Goal: Check status

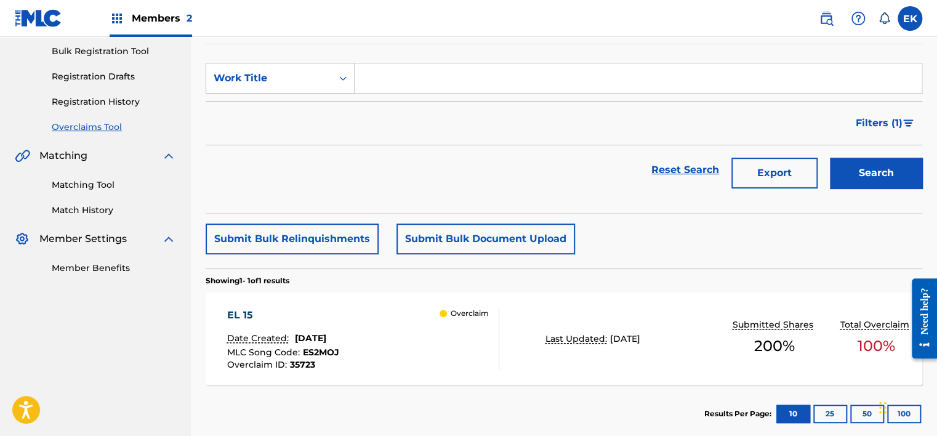
scroll to position [152, 0]
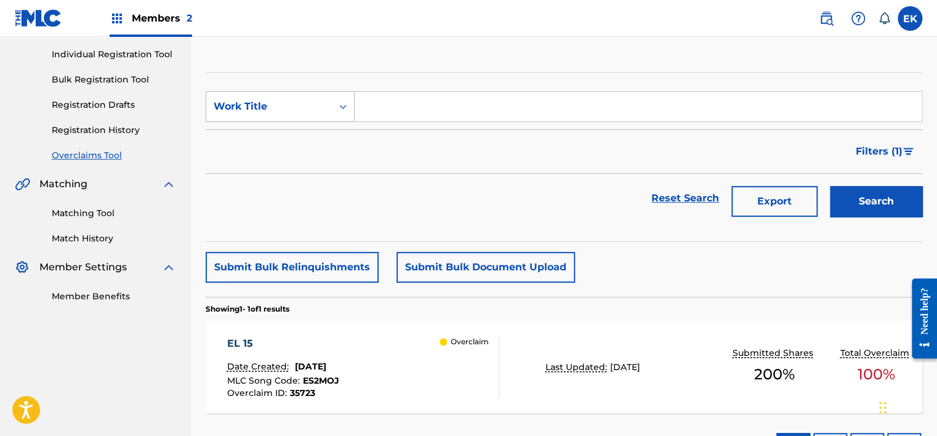
click at [353, 98] on div "Search Form" at bounding box center [343, 106] width 22 height 22
click at [308, 149] on div "MLC Song Code" at bounding box center [280, 137] width 148 height 31
drag, startPoint x: 345, startPoint y: 123, endPoint x: 398, endPoint y: 98, distance: 57.8
click at [398, 98] on input "Search Form" at bounding box center [638, 107] width 567 height 30
paste input "MO1GYY"
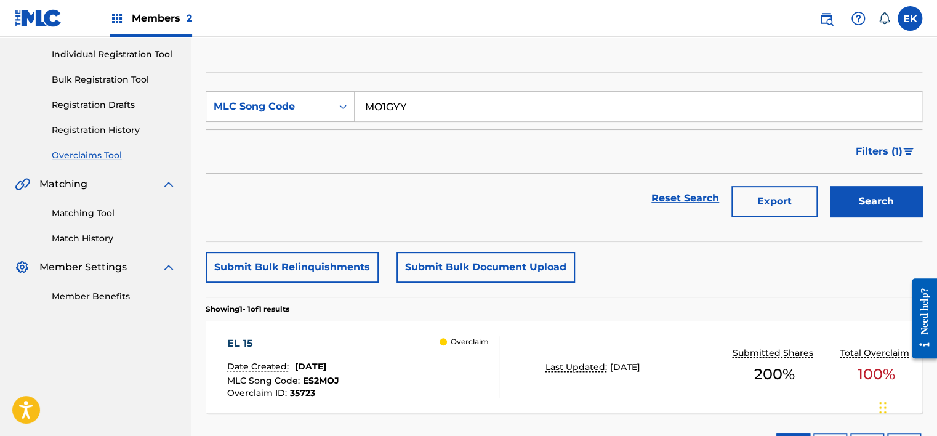
type input "MO1GYY"
drag, startPoint x: 857, startPoint y: 195, endPoint x: 817, endPoint y: 195, distance: 40.0
click at [857, 196] on button "Search" at bounding box center [876, 201] width 92 height 31
click at [339, 369] on div "Date Created: [DATE]" at bounding box center [283, 368] width 112 height 16
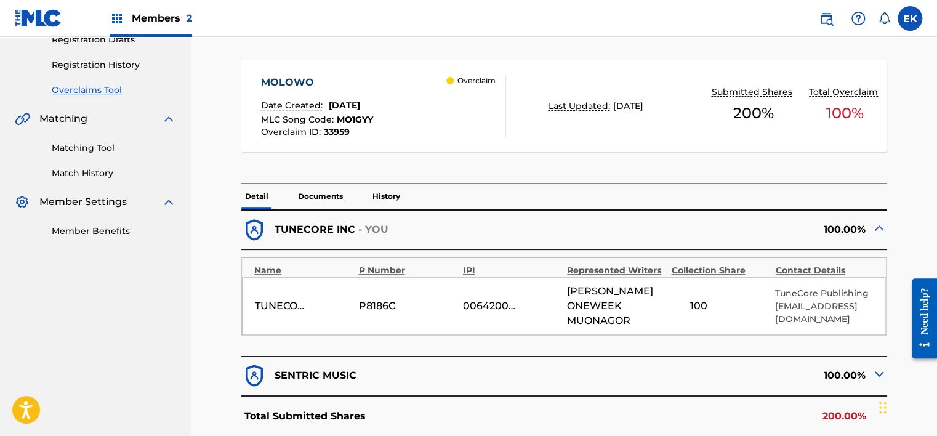
scroll to position [212, 0]
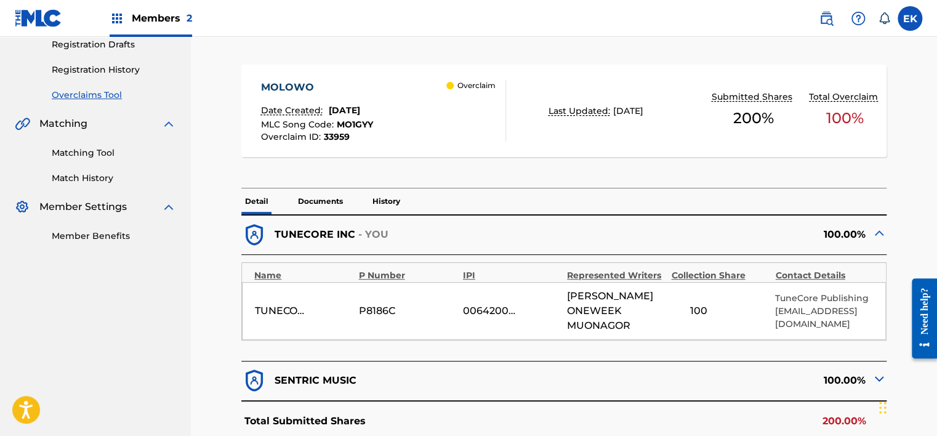
click at [329, 200] on p "Documents" at bounding box center [320, 201] width 52 height 26
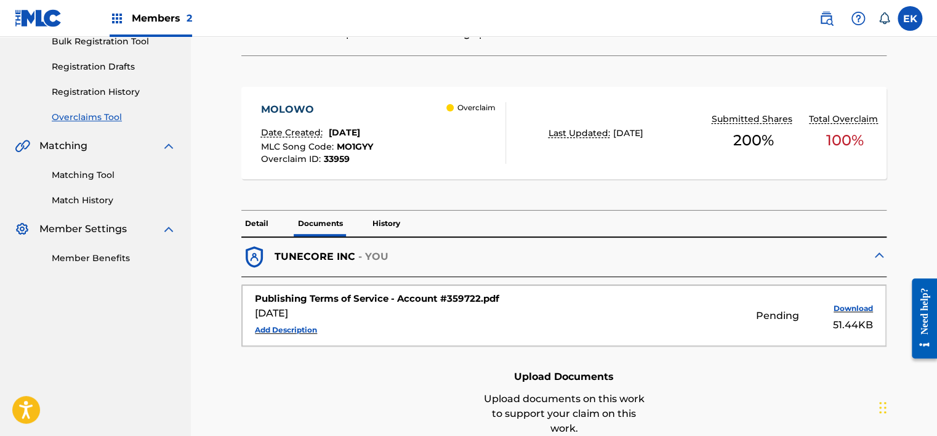
scroll to position [212, 0]
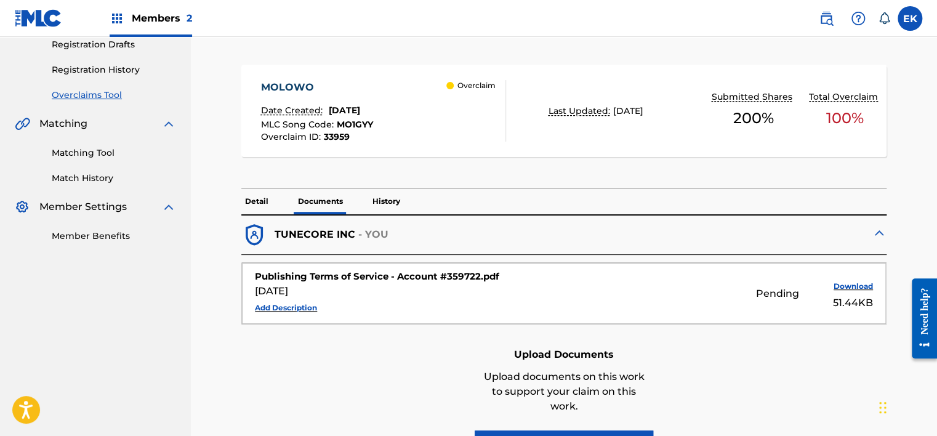
click at [389, 194] on p "History" at bounding box center [386, 201] width 35 height 26
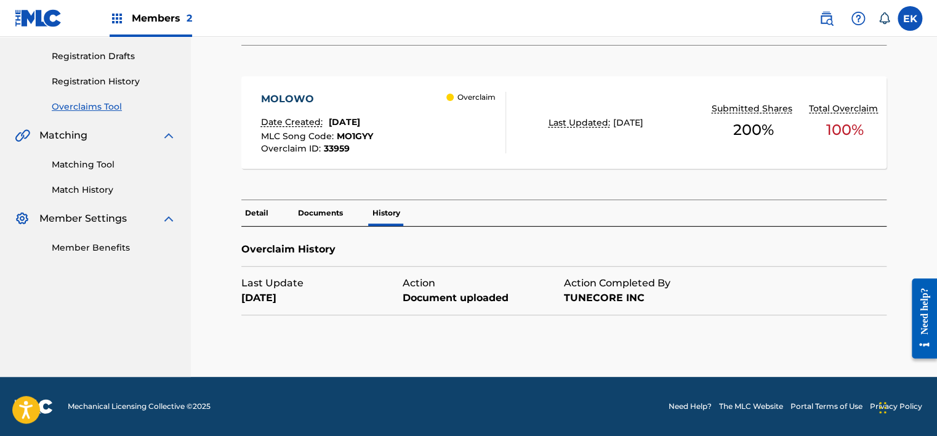
scroll to position [199, 0]
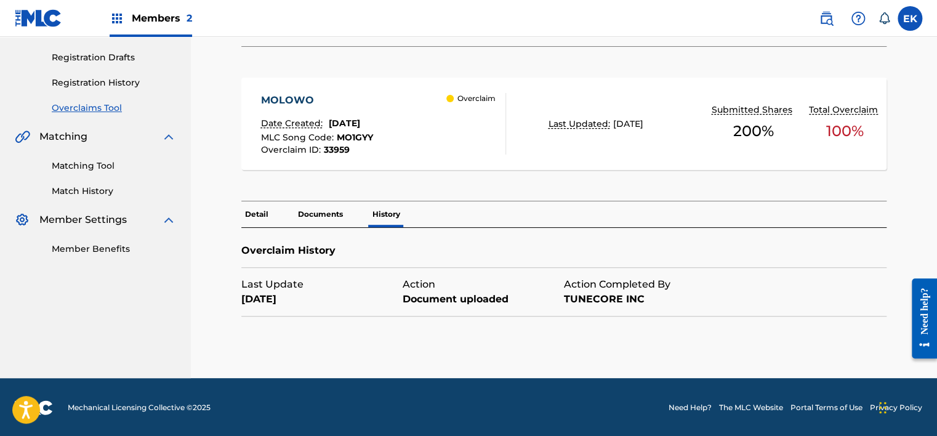
click at [256, 207] on p "Detail" at bounding box center [256, 214] width 31 height 26
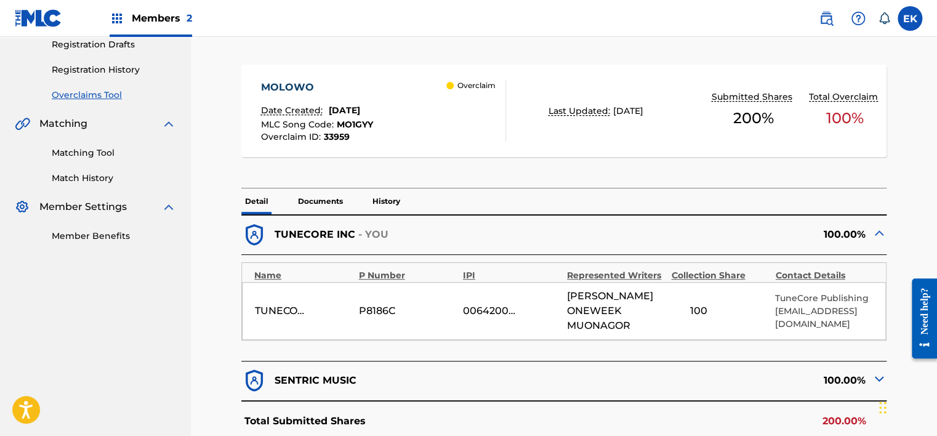
click at [871, 371] on img at bounding box center [878, 378] width 15 height 15
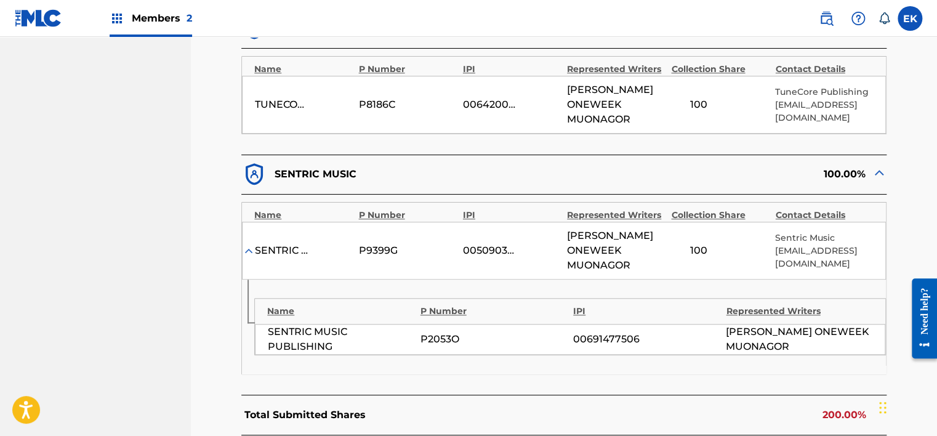
scroll to position [397, 0]
